Goal: Transaction & Acquisition: Book appointment/travel/reservation

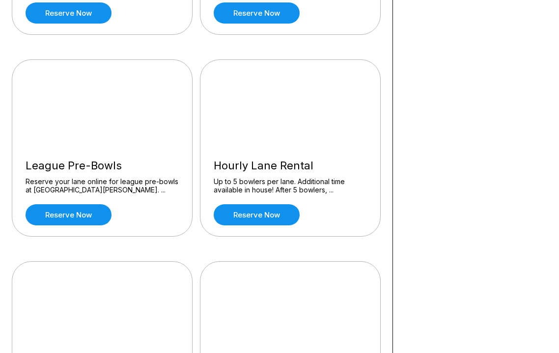
scroll to position [451, 0]
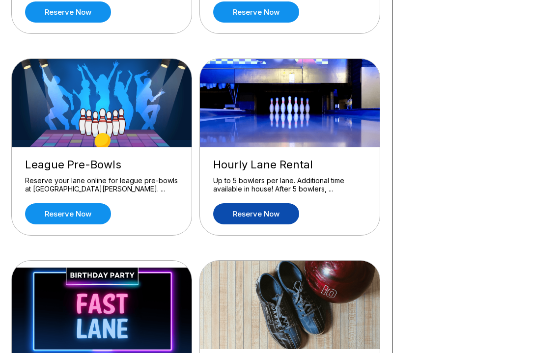
click at [273, 215] on link "Reserve now" at bounding box center [256, 213] width 86 height 21
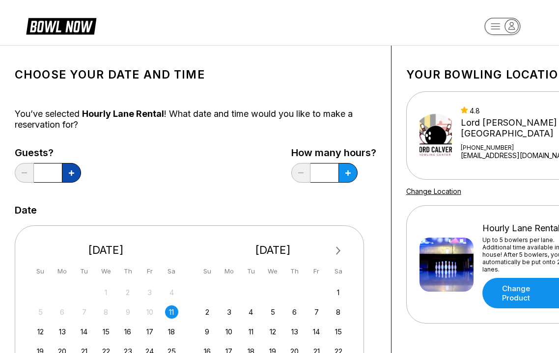
click at [71, 178] on button at bounding box center [71, 173] width 19 height 20
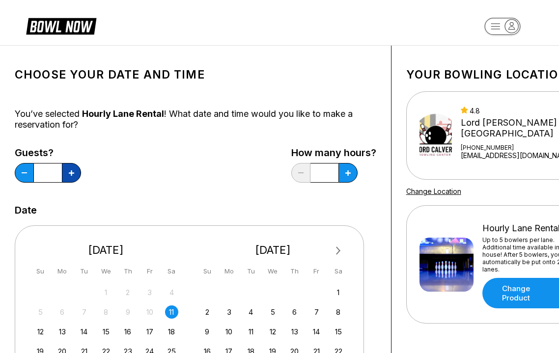
click at [71, 178] on button at bounding box center [71, 173] width 19 height 20
type input "*"
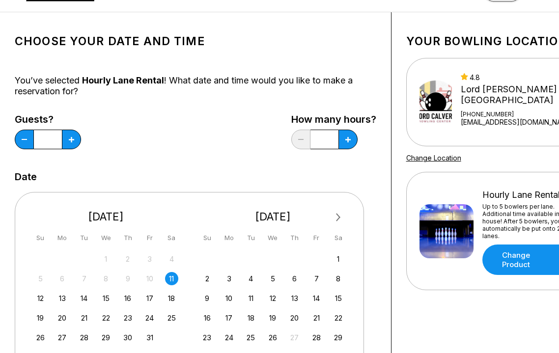
scroll to position [102, 0]
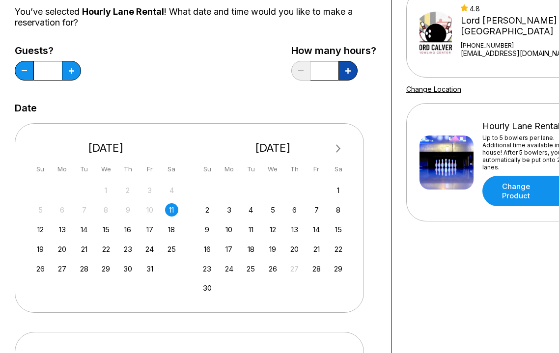
click at [346, 71] on icon at bounding box center [347, 70] width 5 height 5
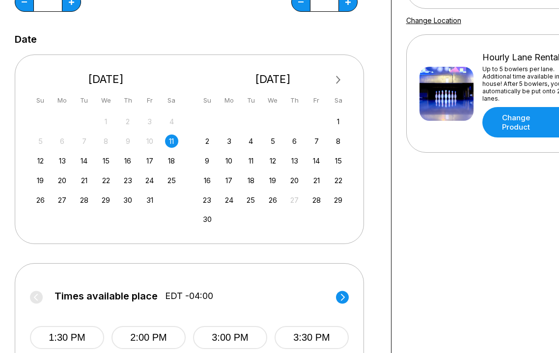
scroll to position [135, 0]
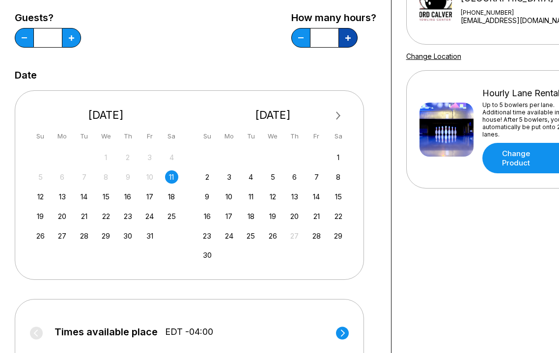
click at [349, 42] on button at bounding box center [347, 38] width 19 height 20
type input "*"
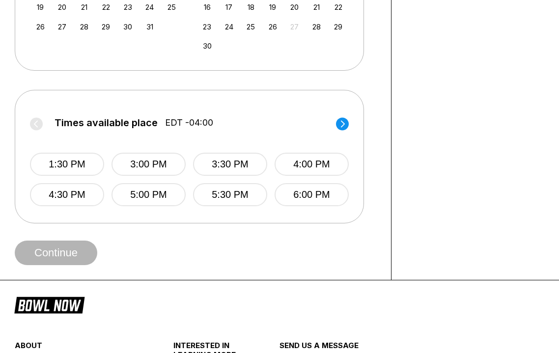
scroll to position [378, 0]
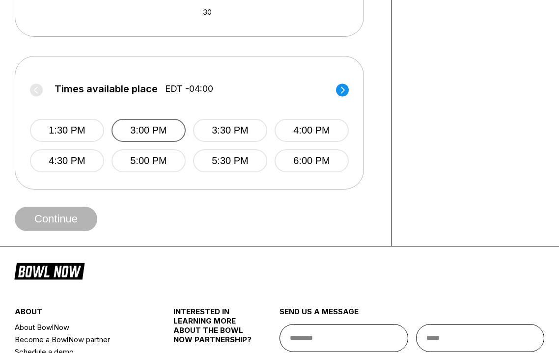
click at [131, 127] on button "3:00 PM" at bounding box center [148, 130] width 74 height 23
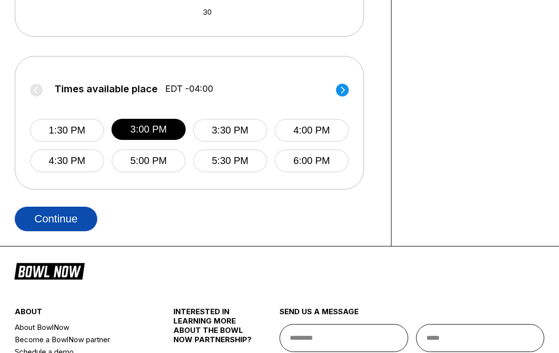
click at [62, 224] on button "Continue" at bounding box center [56, 219] width 82 height 25
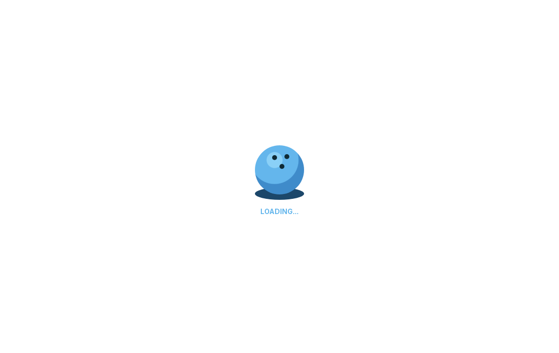
select select "**"
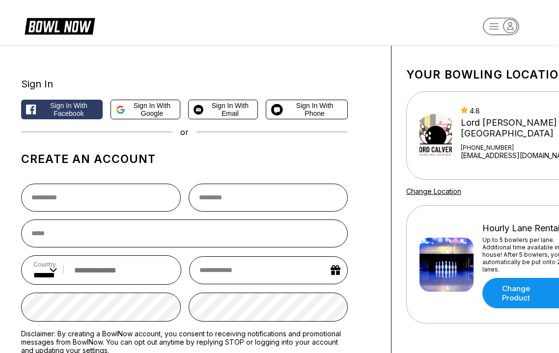
scroll to position [1, 1]
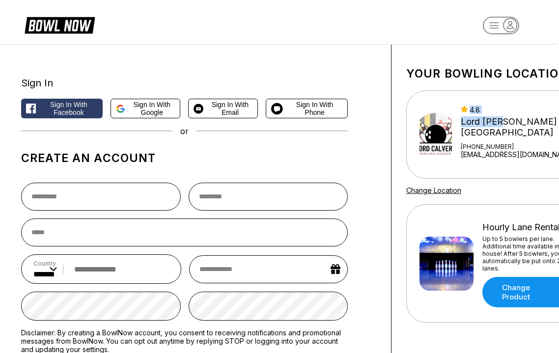
drag, startPoint x: 514, startPoint y: 127, endPoint x: 451, endPoint y: 114, distance: 64.6
click at [451, 114] on div "4.8 Lord [PERSON_NAME] Center [PHONE_NUMBER] [EMAIL_ADDRESS][DOMAIN_NAME]" at bounding box center [497, 135] width 156 height 58
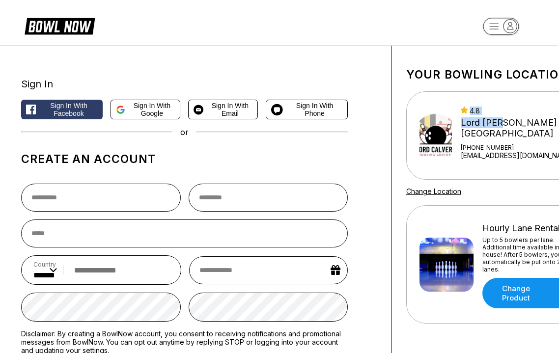
scroll to position [0, 1]
